Goal: Task Accomplishment & Management: Use online tool/utility

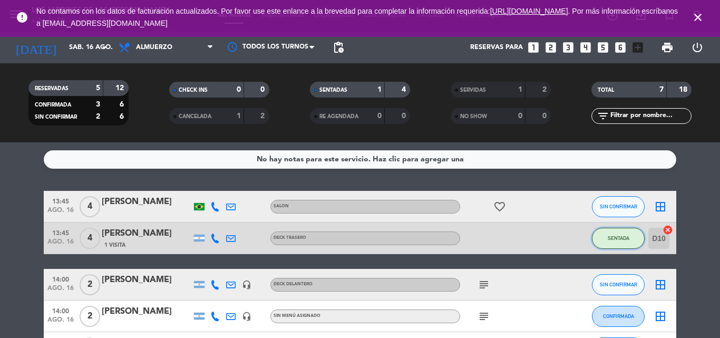
click at [604, 242] on button "SENTADA" at bounding box center [618, 238] width 53 height 21
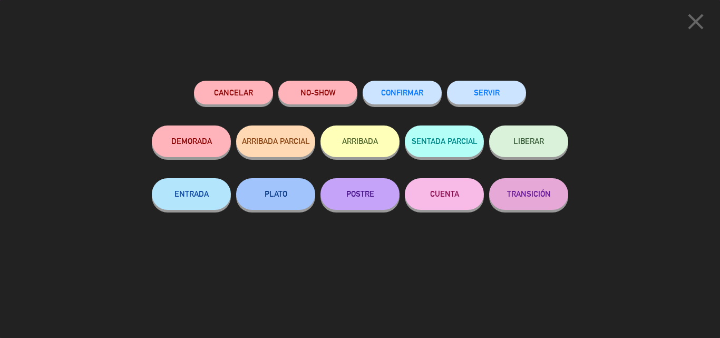
click at [480, 88] on button "SERVIR" at bounding box center [486, 93] width 79 height 24
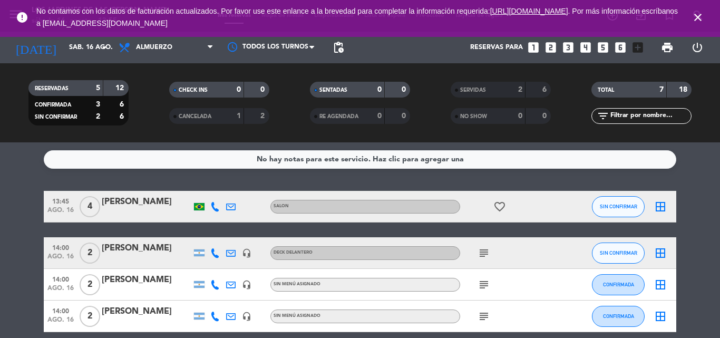
click at [138, 292] on div at bounding box center [147, 291] width 90 height 8
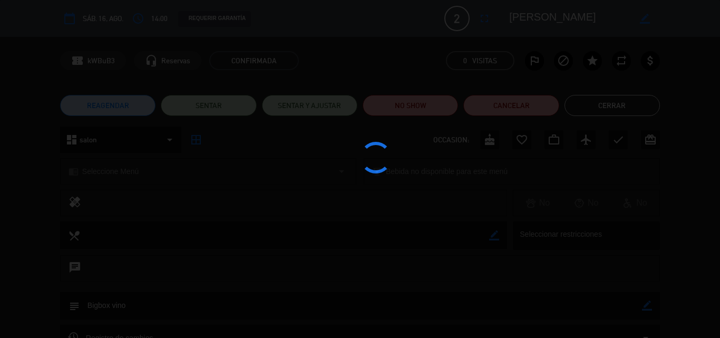
click at [233, 96] on div at bounding box center [360, 169] width 720 height 338
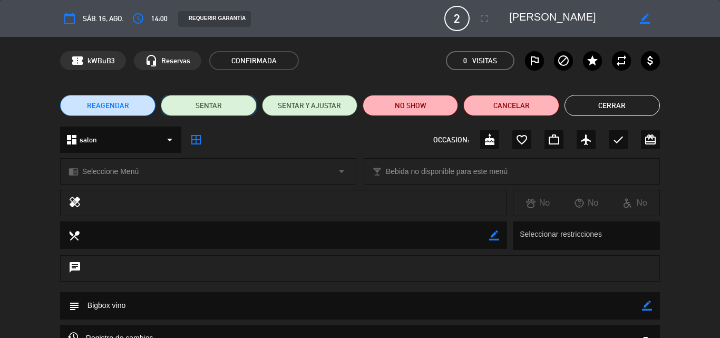
click at [233, 97] on button "SENTAR" at bounding box center [208, 105] width 95 height 21
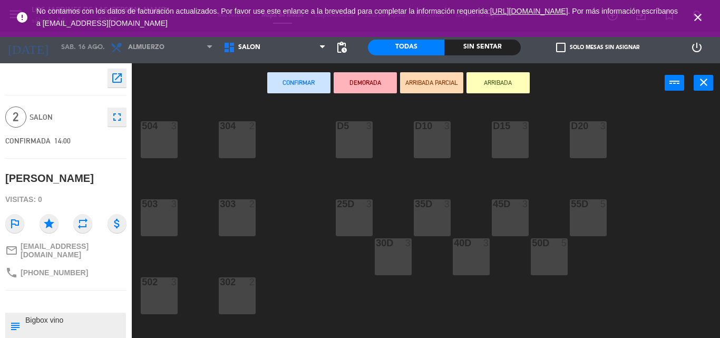
drag, startPoint x: 364, startPoint y: 140, endPoint x: 379, endPoint y: 110, distance: 33.5
click at [367, 143] on div "D5 3" at bounding box center [354, 139] width 37 height 37
click at [355, 125] on div at bounding box center [353, 125] width 17 height 9
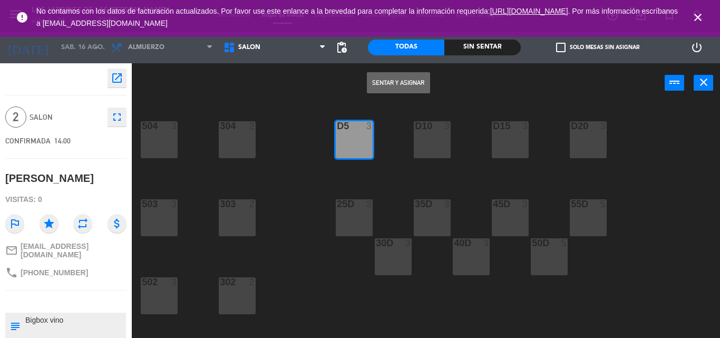
click at [366, 89] on div "Sentar y Asignar power_input close" at bounding box center [398, 83] width 533 height 40
click at [371, 88] on button "Sentar y Asignar" at bounding box center [398, 82] width 63 height 21
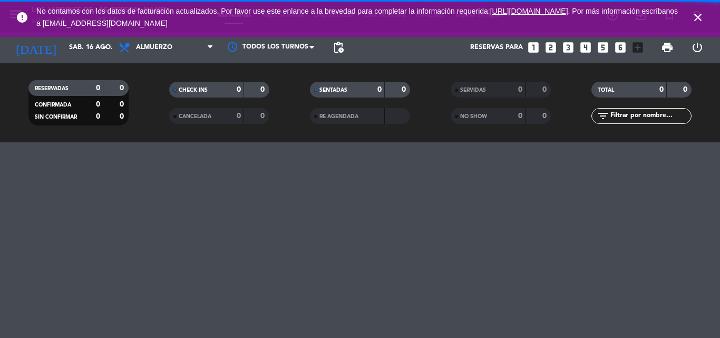
drag, startPoint x: 696, startPoint y: 17, endPoint x: 672, endPoint y: 28, distance: 25.9
click at [696, 18] on icon "close" at bounding box center [698, 17] width 13 height 13
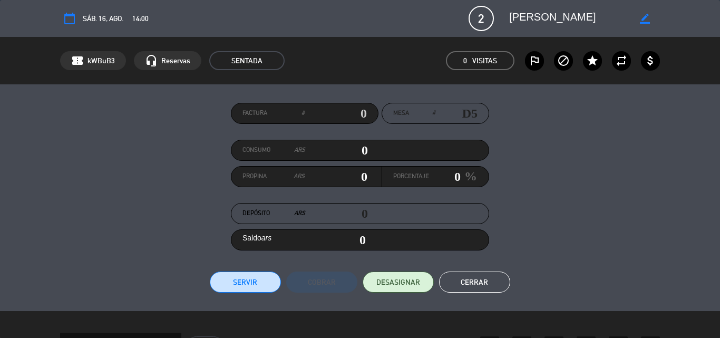
click at [245, 276] on button "Servir" at bounding box center [245, 282] width 71 height 21
